Goal: Transaction & Acquisition: Purchase product/service

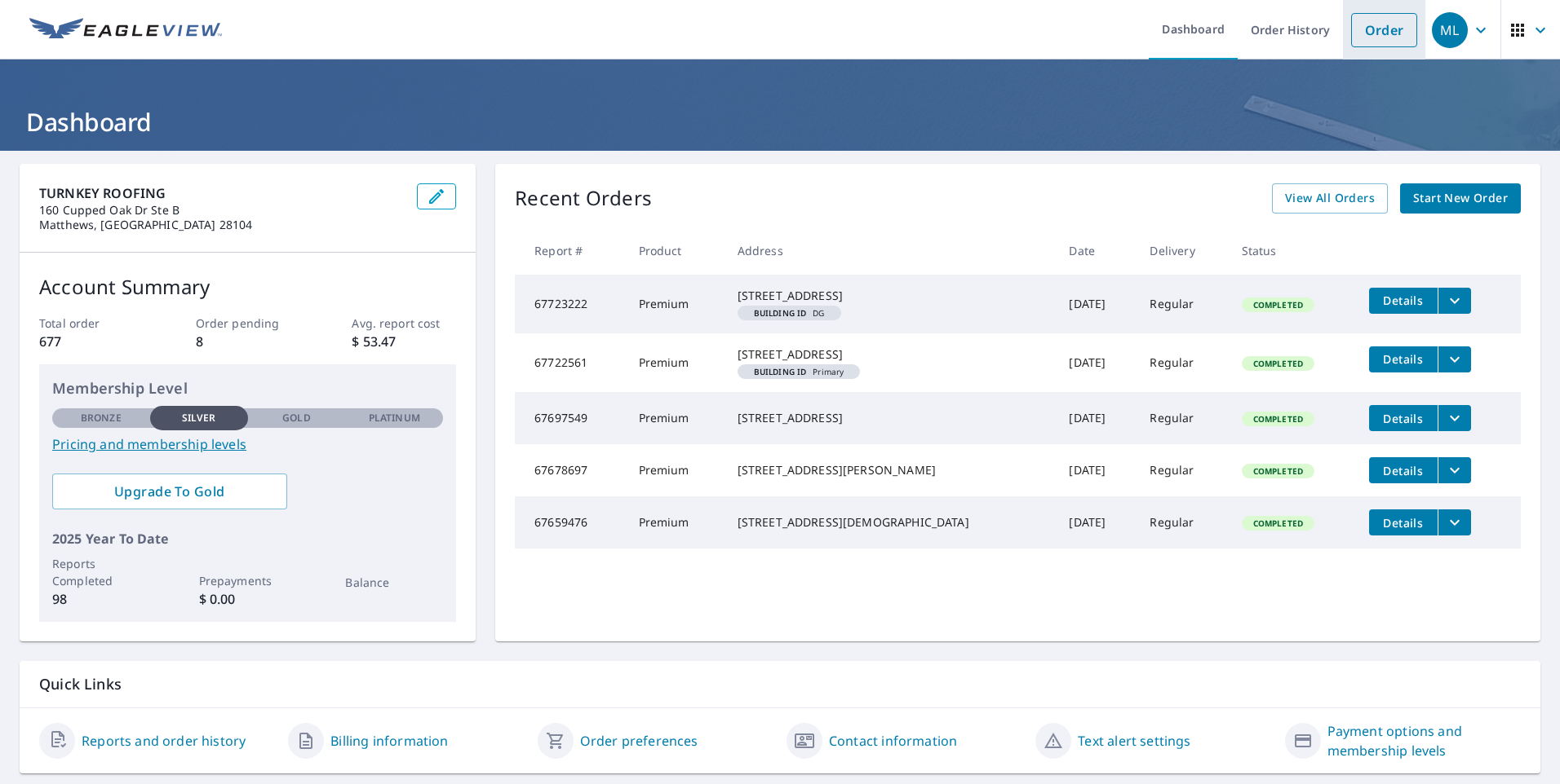
click at [1364, 36] on link "Order" at bounding box center [1384, 30] width 66 height 34
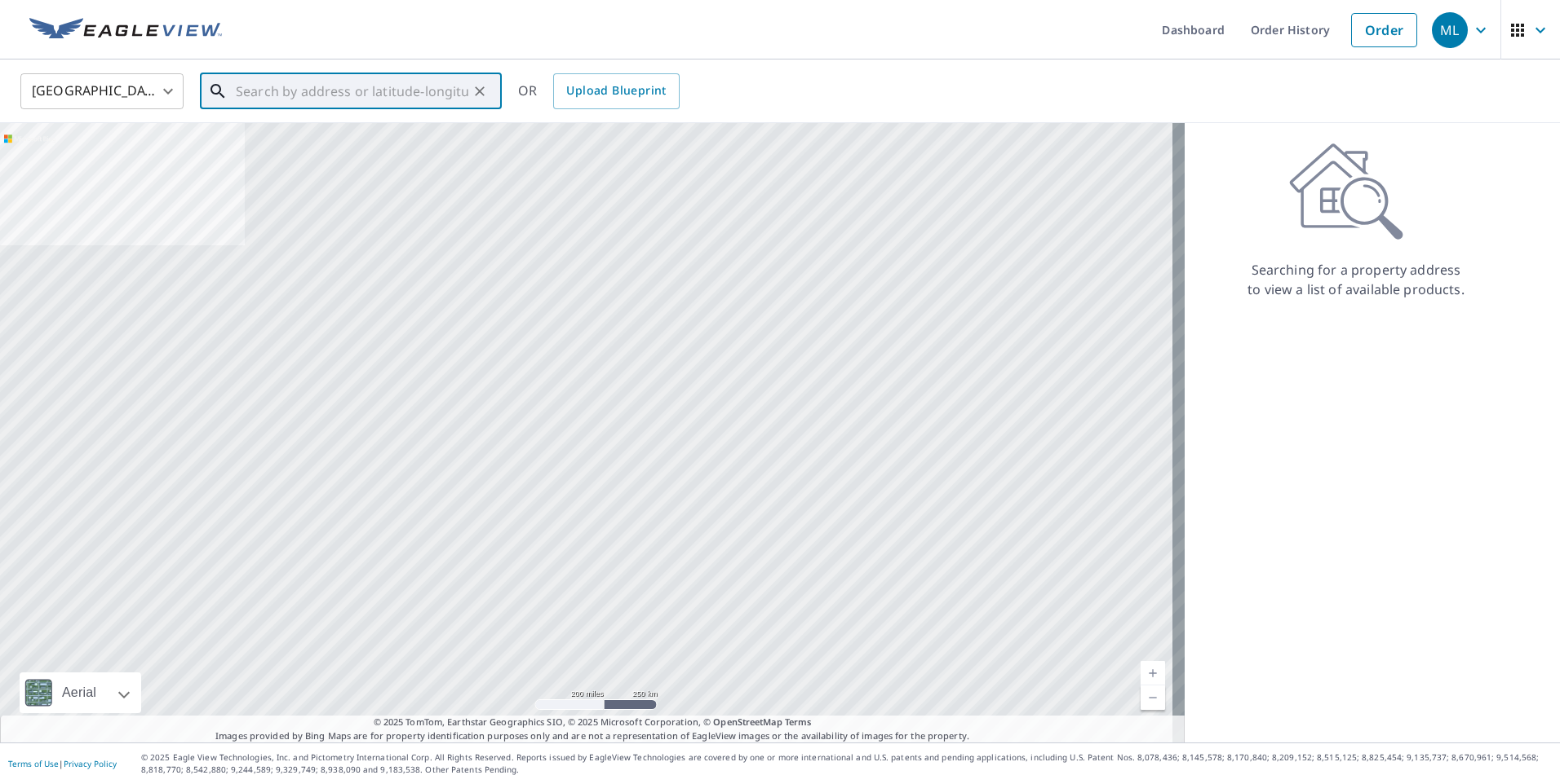
click at [373, 100] on input "text" at bounding box center [352, 91] width 233 height 46
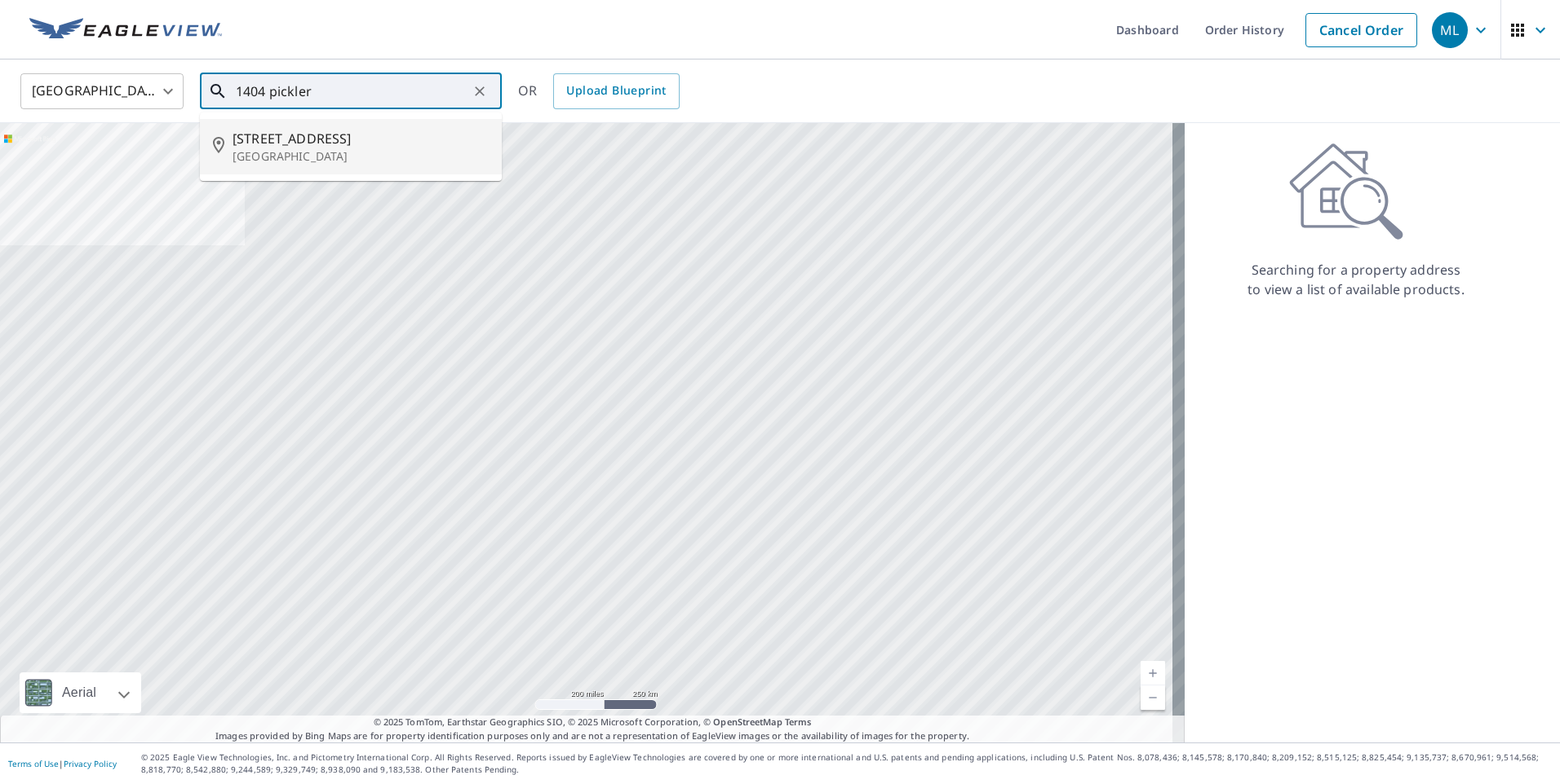
click at [401, 127] on li "[STREET_ADDRESS]" at bounding box center [351, 147] width 302 height 55
type input "[STREET_ADDRESS]"
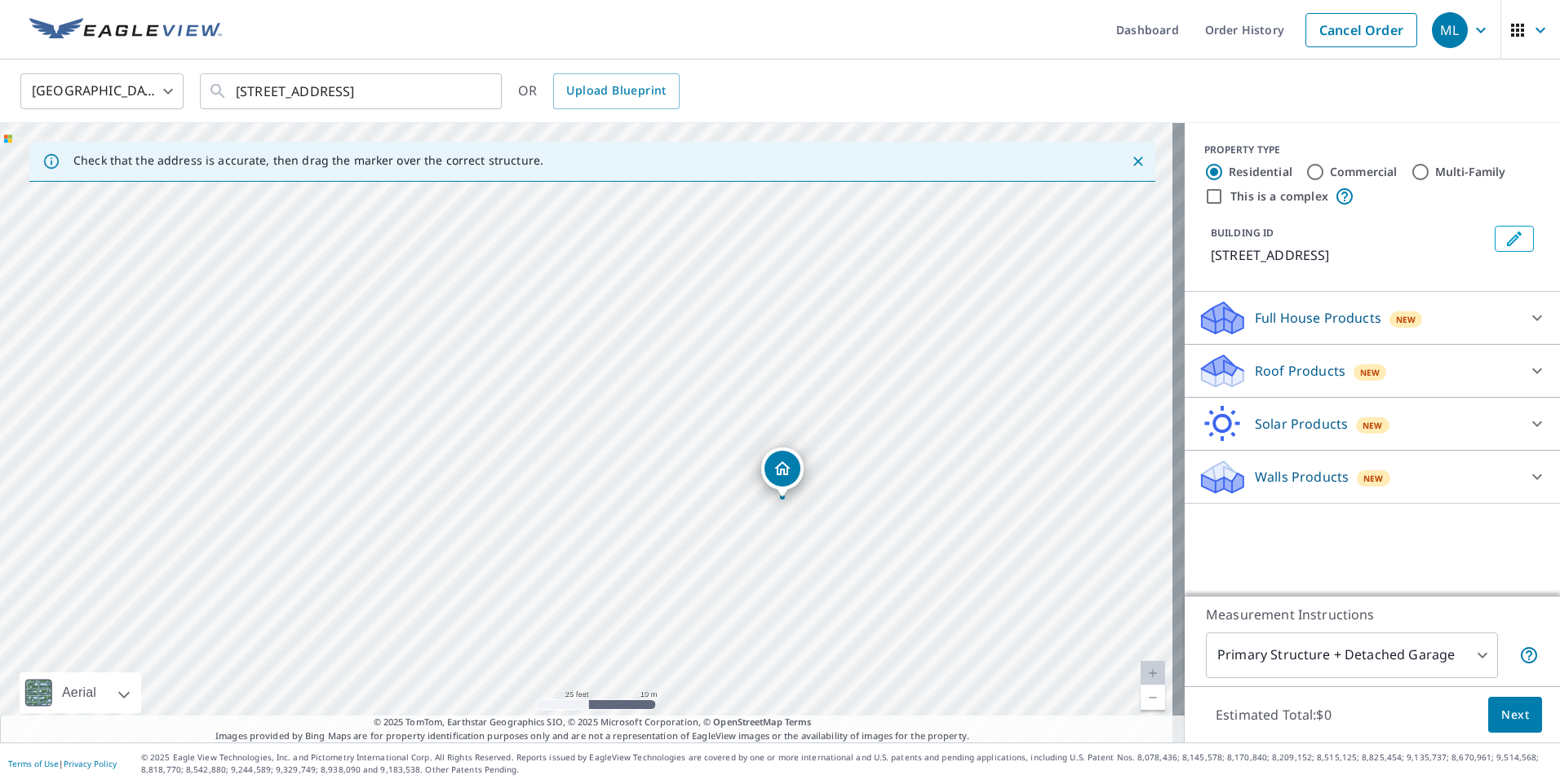
click at [1527, 367] on icon at bounding box center [1537, 371] width 20 height 20
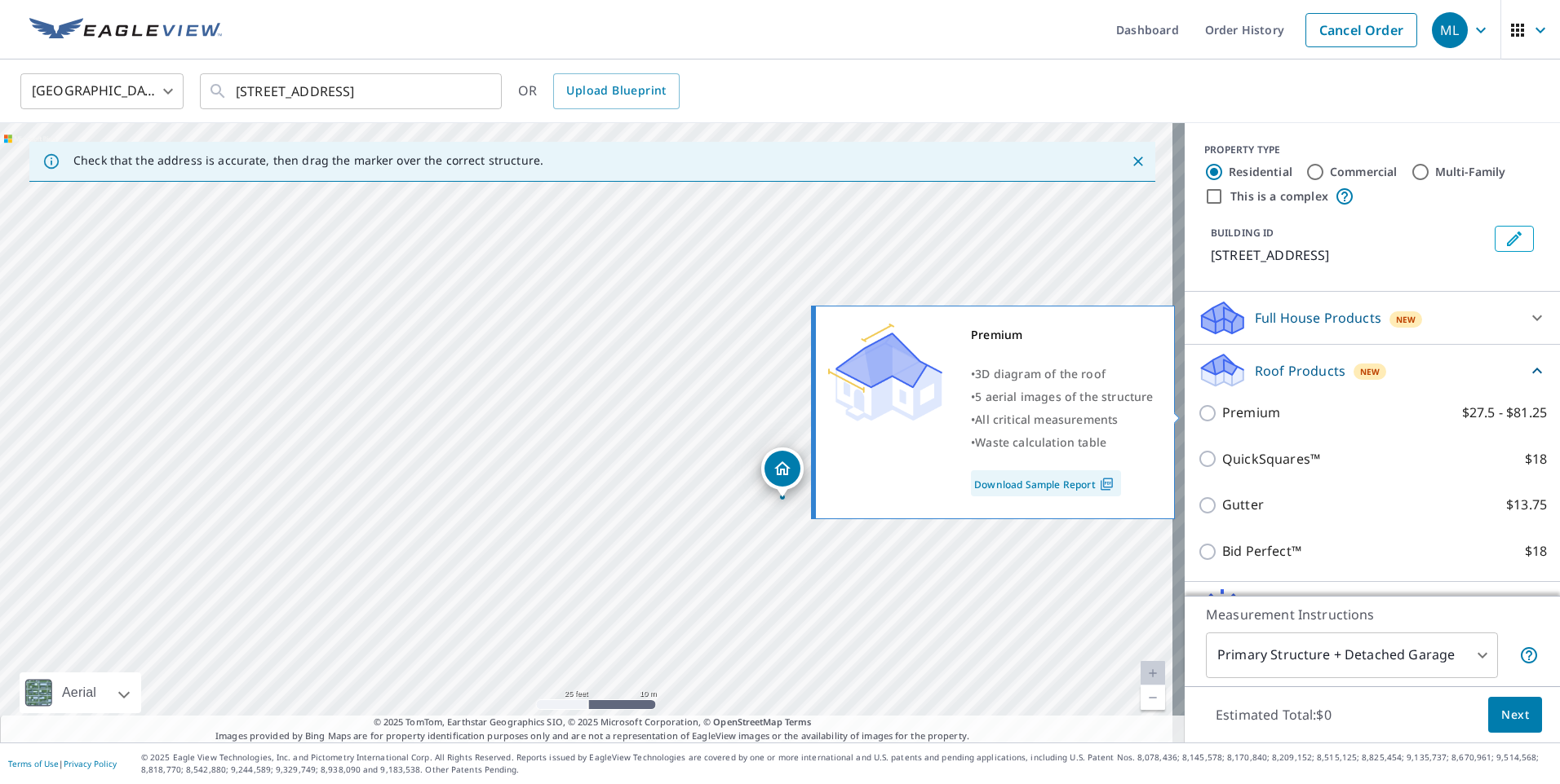
click at [1198, 415] on input "Premium $27.5 - $81.25" at bounding box center [1210, 414] width 24 height 20
checkbox input "true"
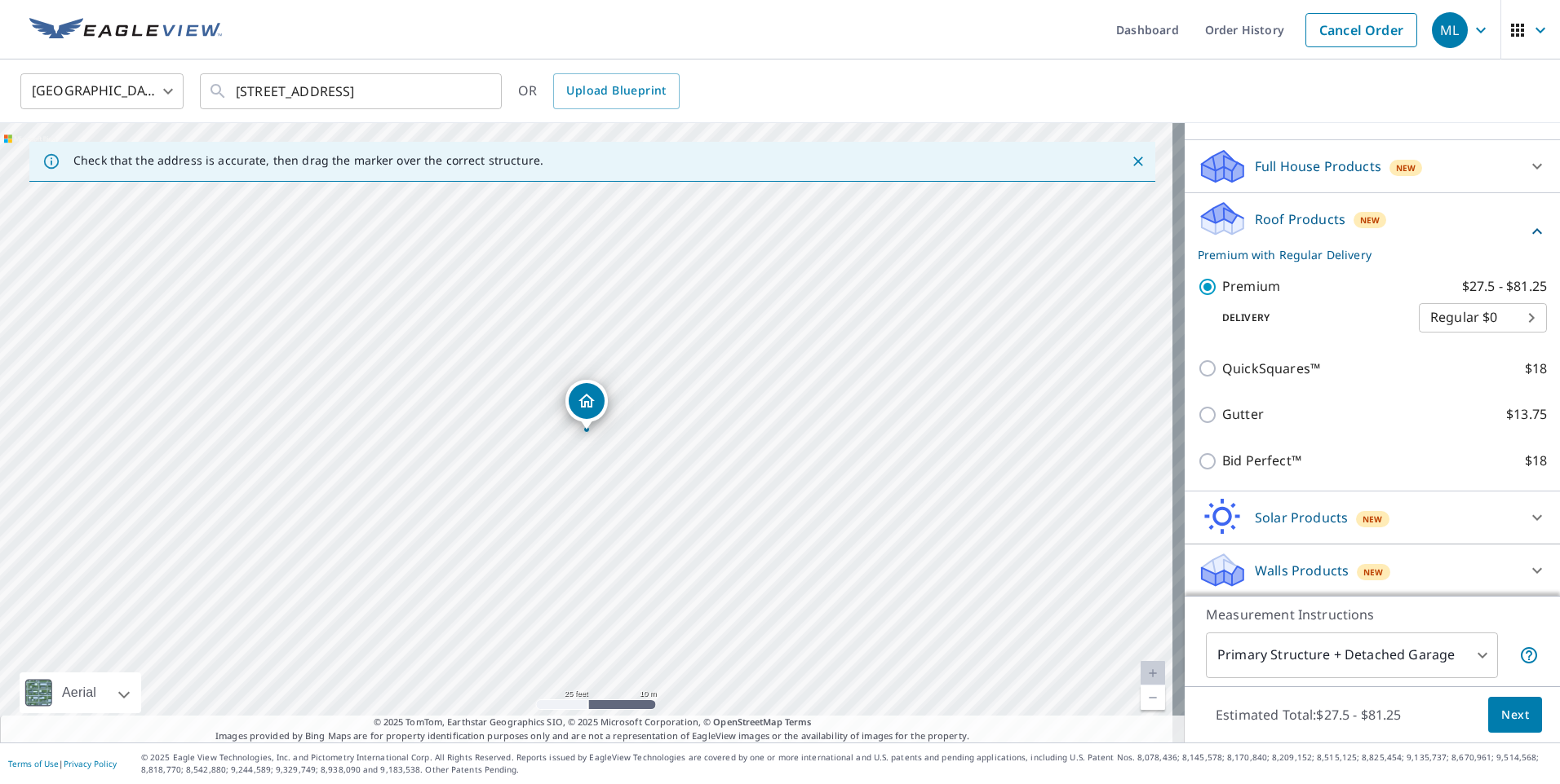
scroll to position [153, 0]
click at [1525, 719] on button "Next" at bounding box center [1515, 715] width 54 height 37
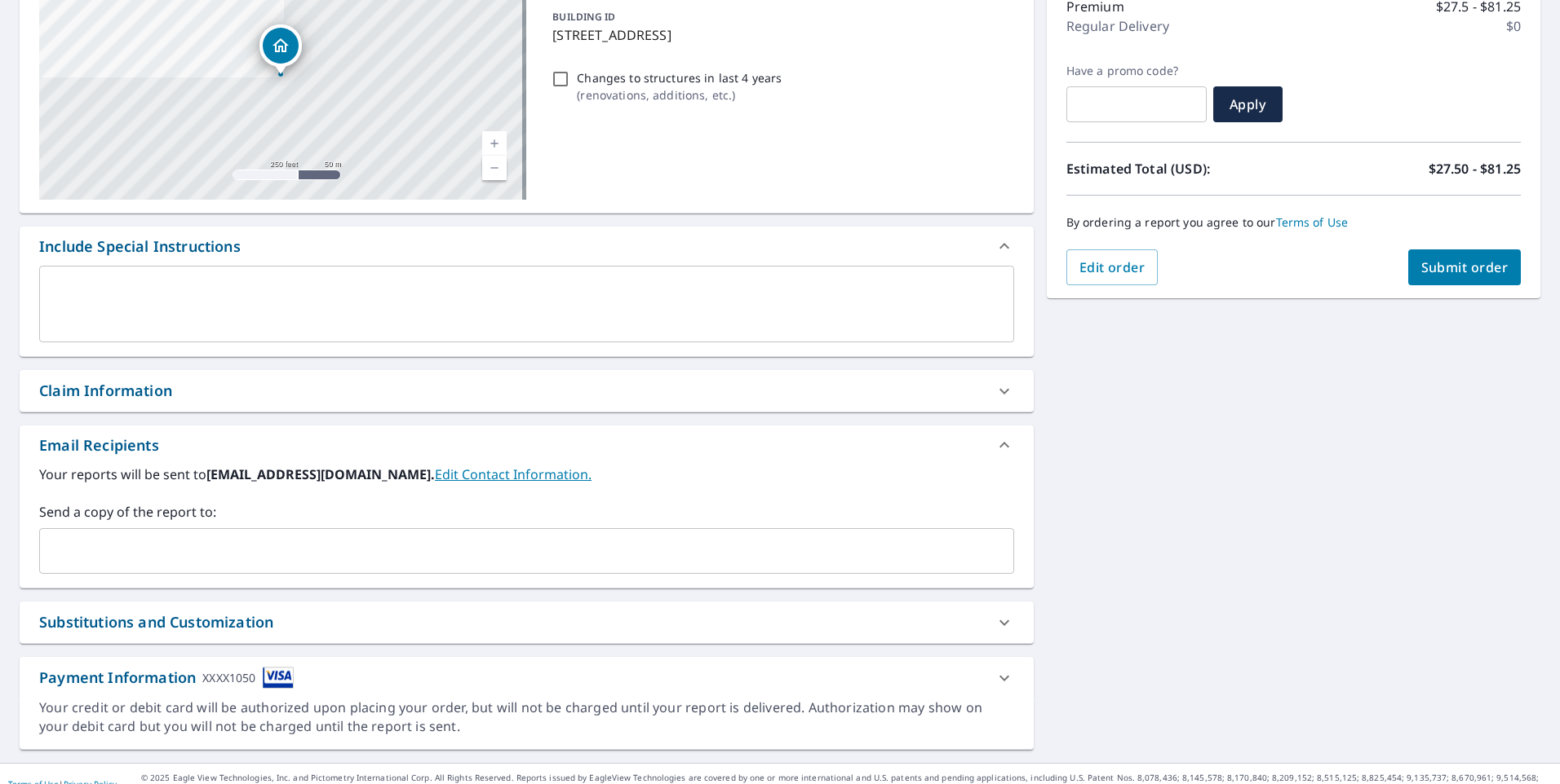
scroll to position [242, 0]
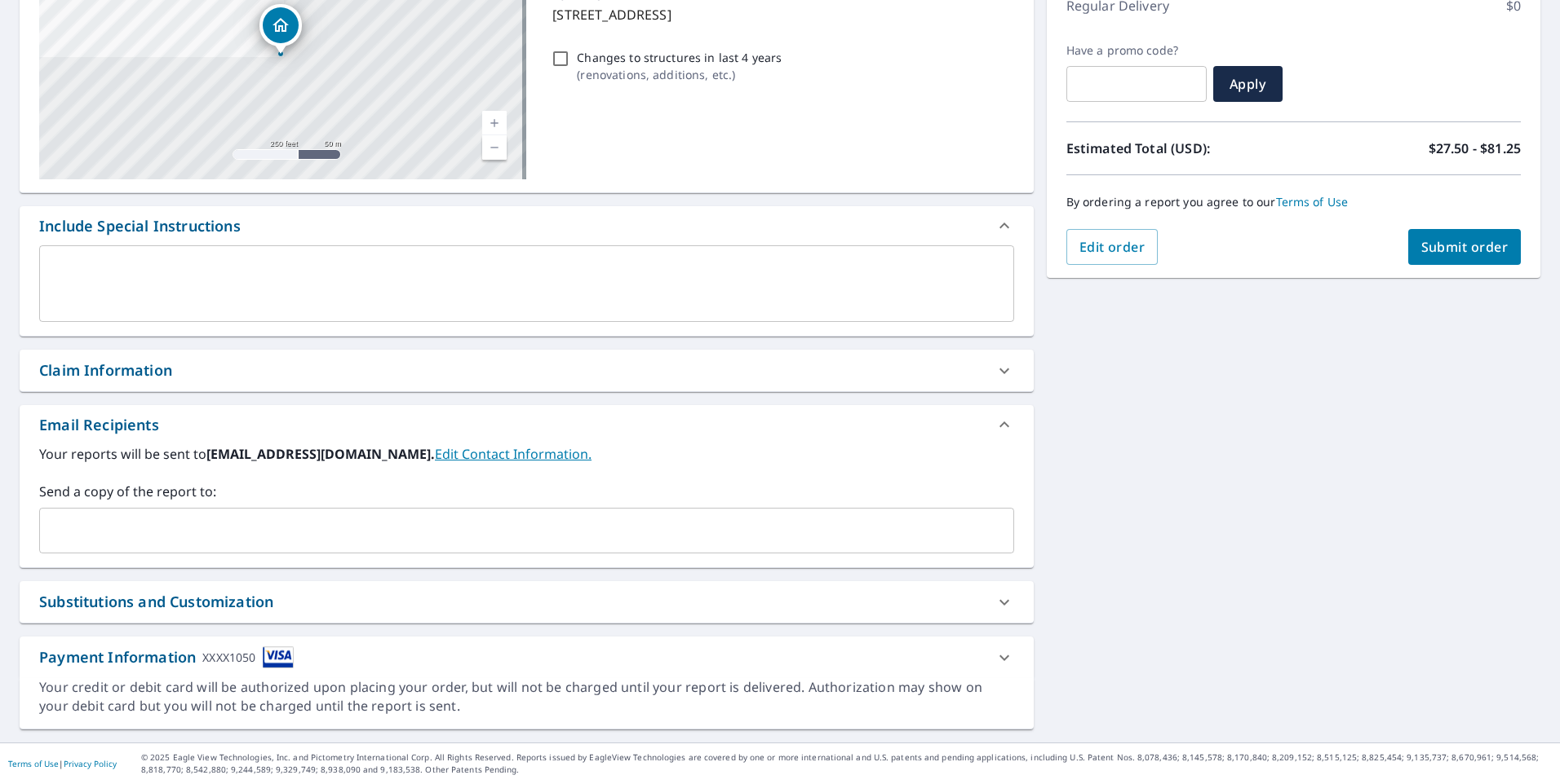
click at [124, 532] on input "text" at bounding box center [514, 531] width 936 height 31
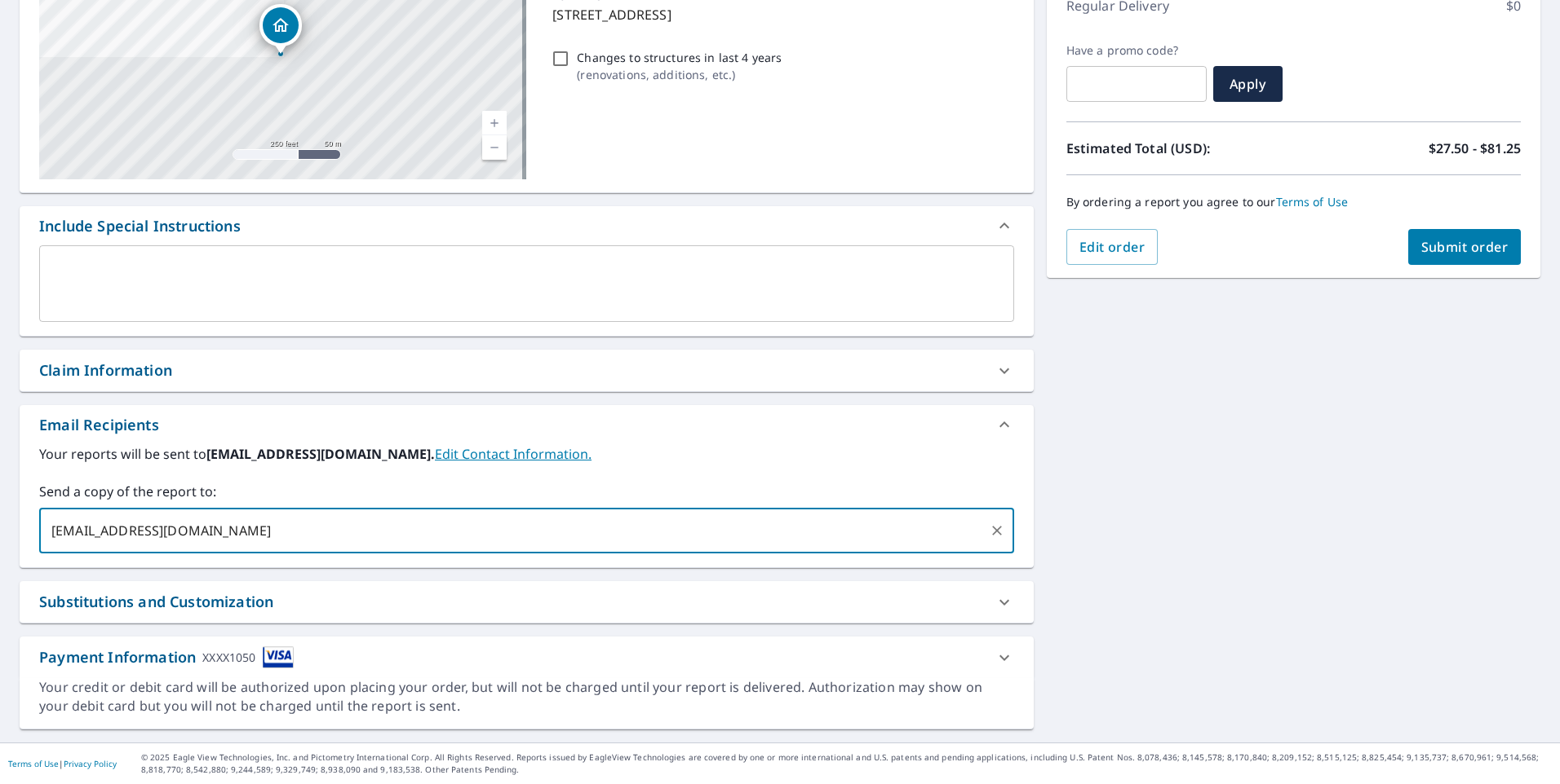
type input "[EMAIL_ADDRESS][DOMAIN_NAME]"
click at [1478, 248] on span "Submit order" at bounding box center [1464, 247] width 87 height 18
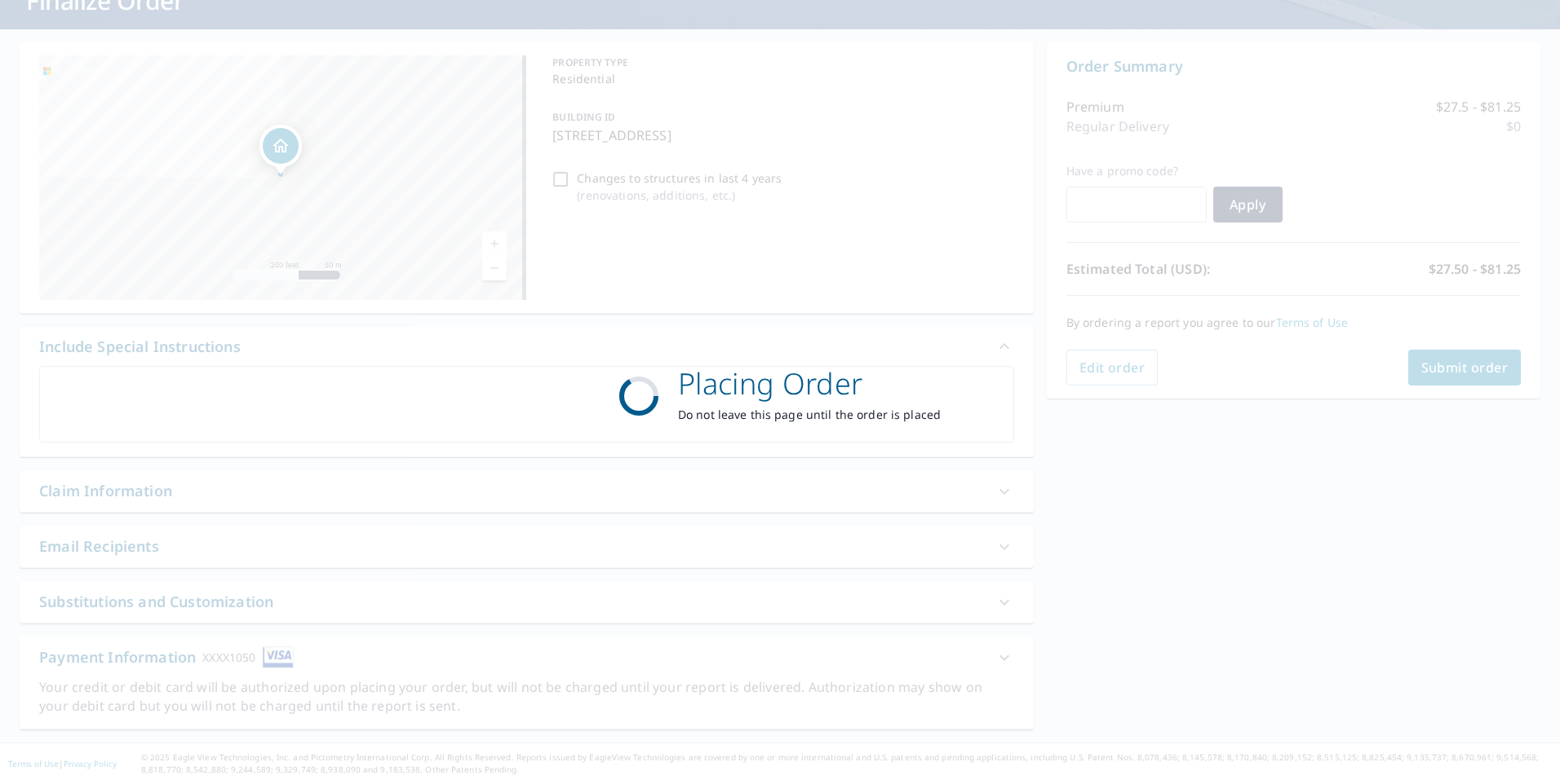
scroll to position [122, 0]
